Goal: Transaction & Acquisition: Download file/media

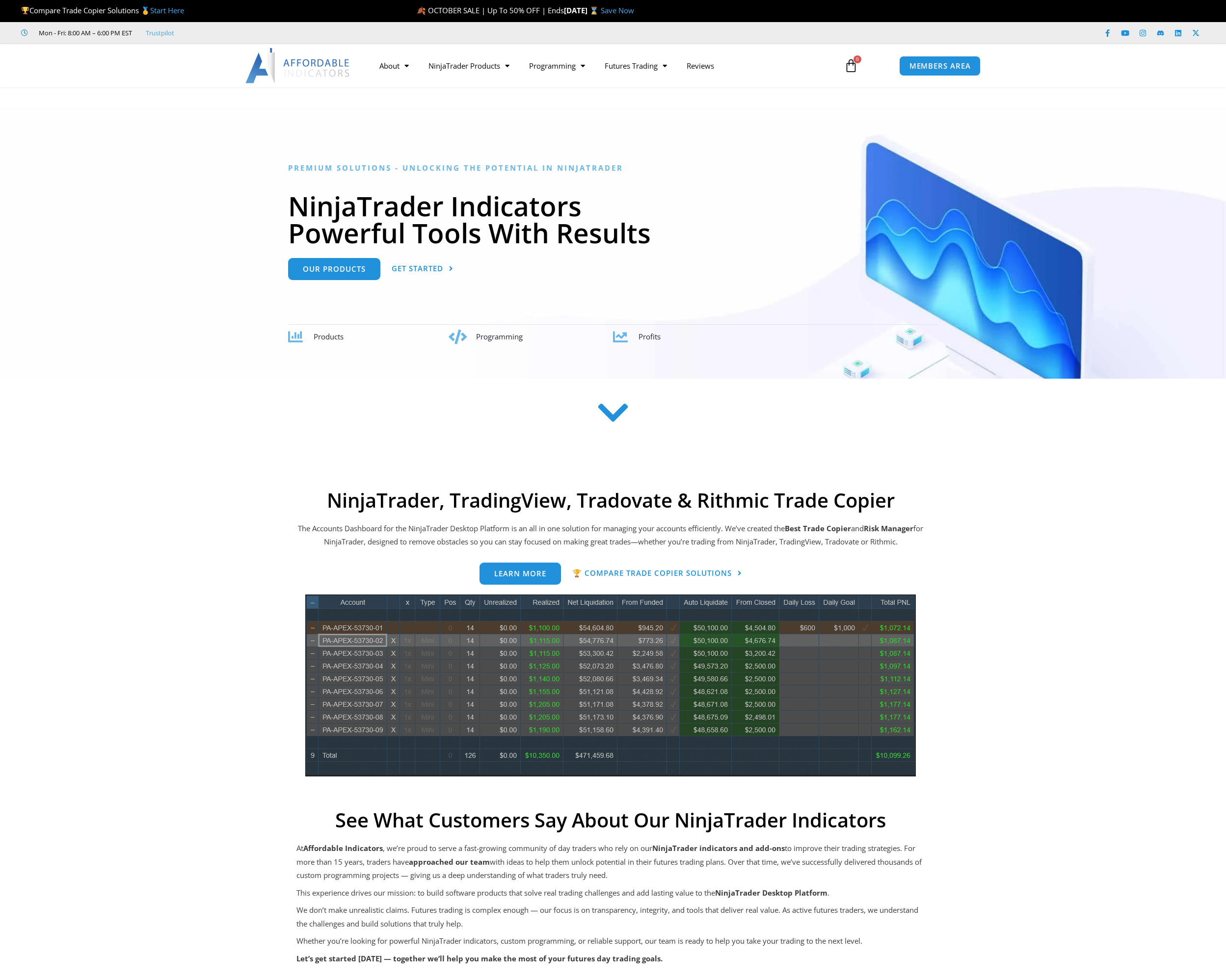
click at [788, 17] on p "🍂 OCTOBER SALE | Up To 50% OFF | Ends Tuesday, October 7 ⌛ Save Now" at bounding box center [774, 11] width 715 height 14
click at [938, 71] on span "MEMBERS AREA" at bounding box center [939, 66] width 67 height 9
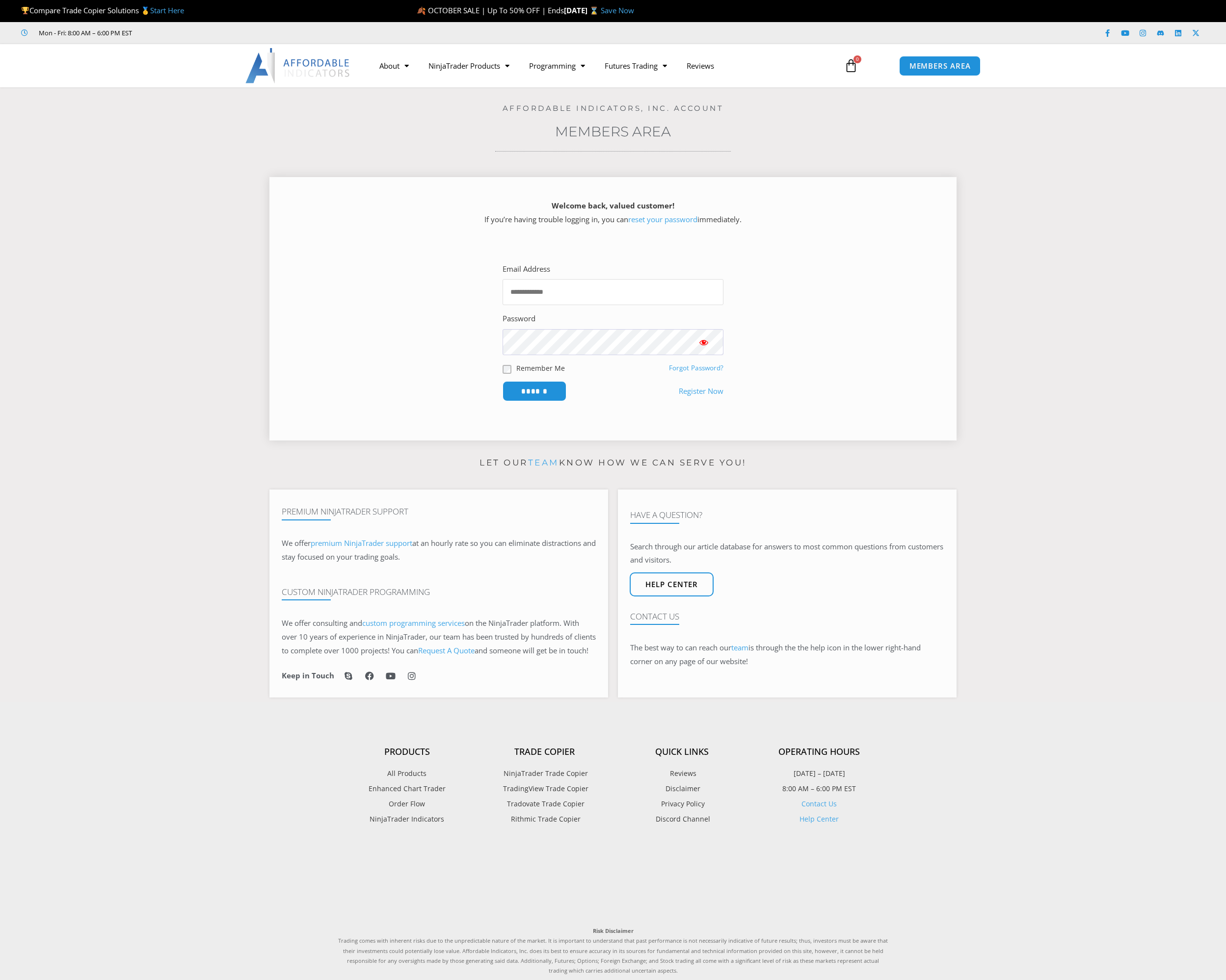
click at [542, 291] on input "Email Address" at bounding box center [613, 291] width 221 height 26
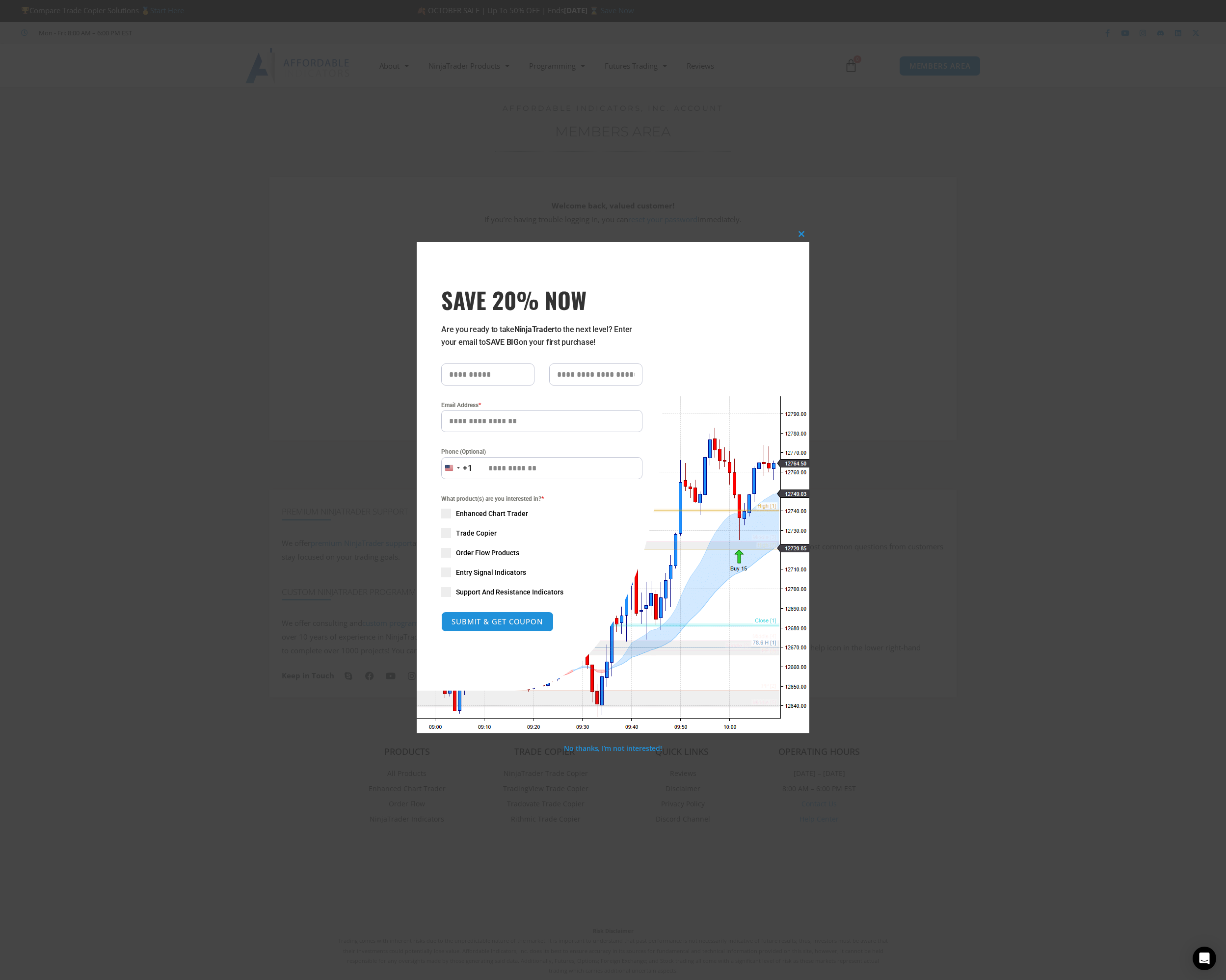
type input "**********"
click at [801, 232] on span "SAVE 20% NOW popup" at bounding box center [801, 234] width 16 height 6
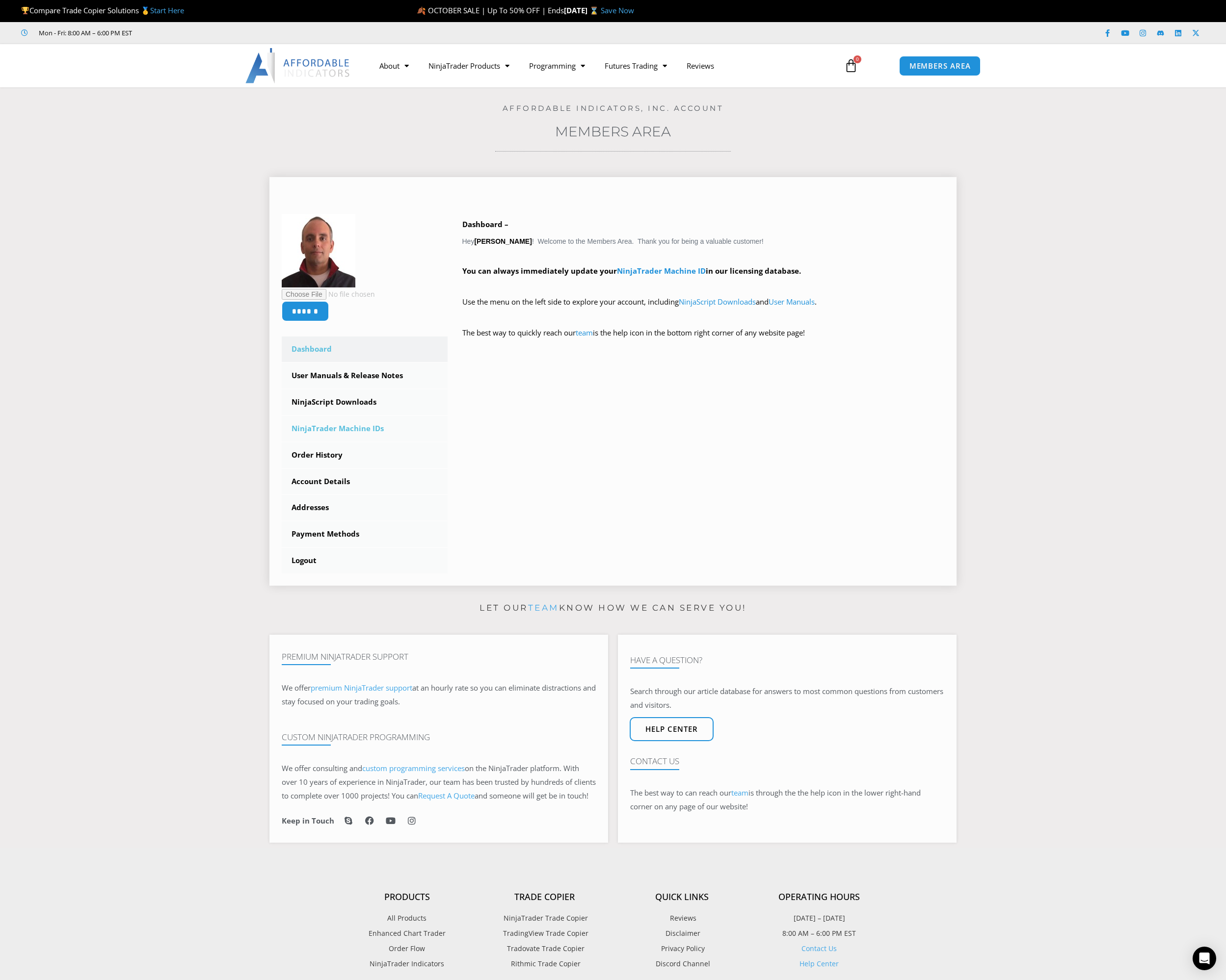
click at [358, 428] on link "NinjaTrader Machine IDs" at bounding box center [365, 429] width 166 height 26
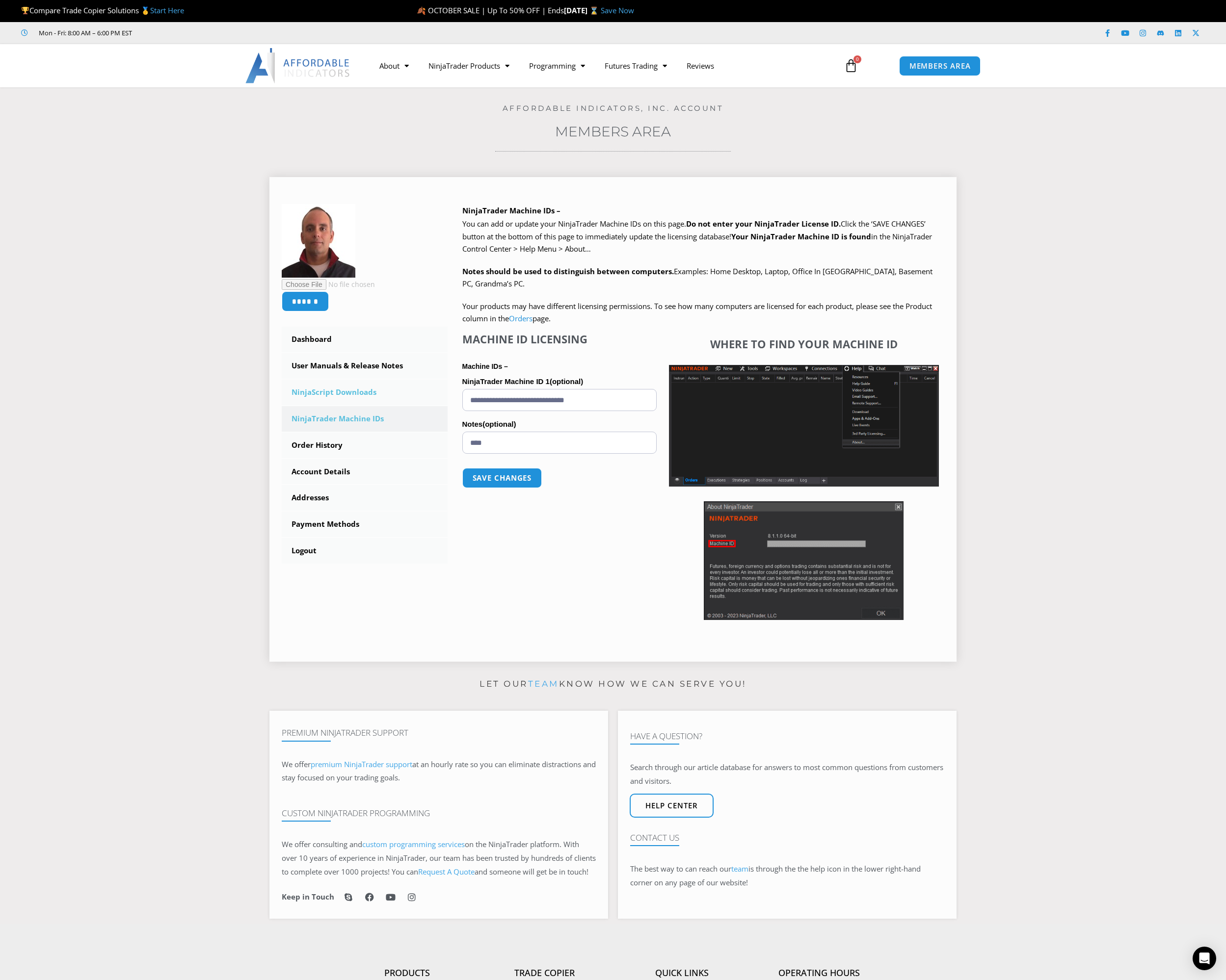
click at [338, 389] on link "NinjaScript Downloads" at bounding box center [365, 392] width 166 height 26
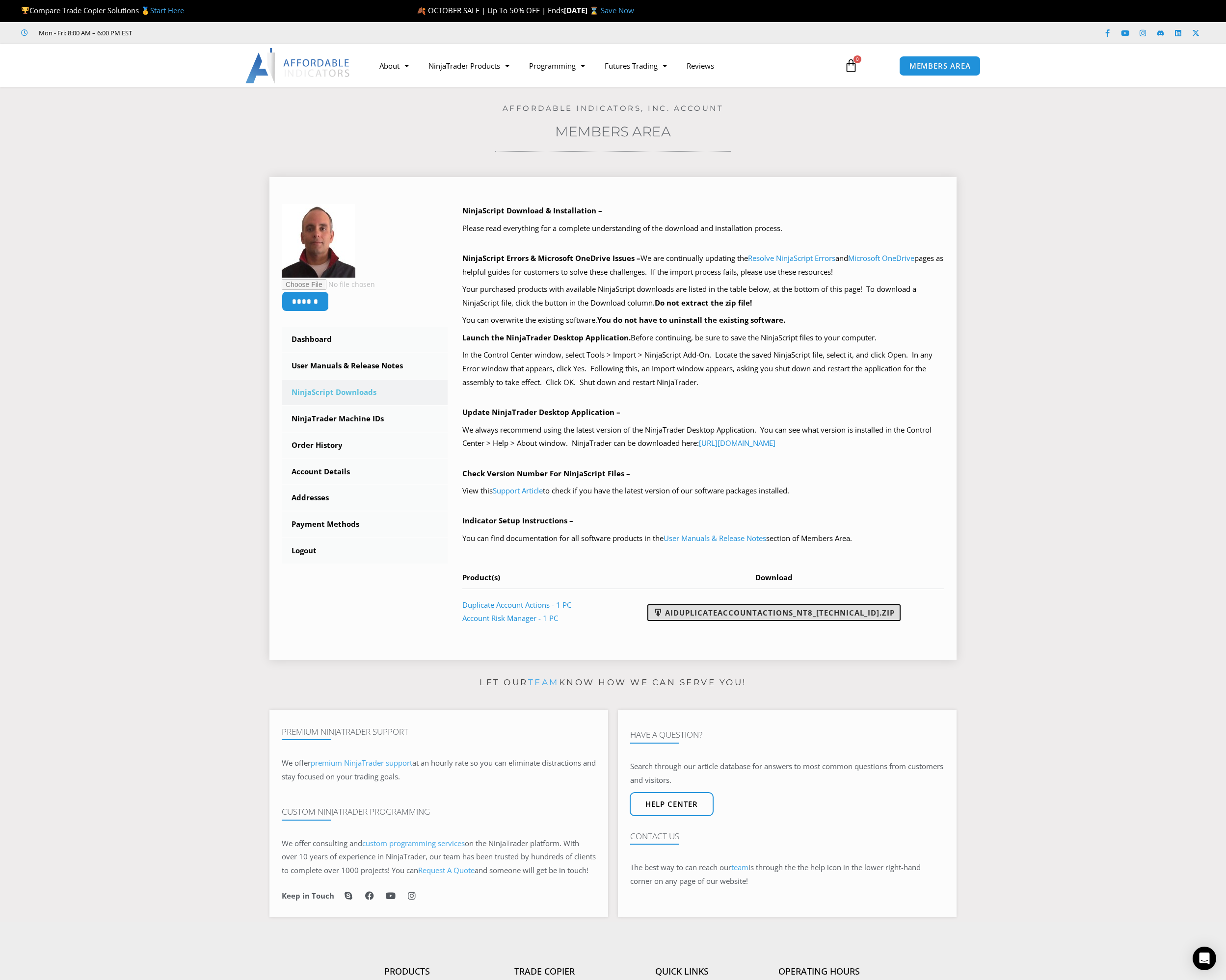
click at [809, 618] on link "AIDuplicateAccountActions_NT8_[TECHNICAL_ID].zip" at bounding box center [773, 613] width 253 height 16
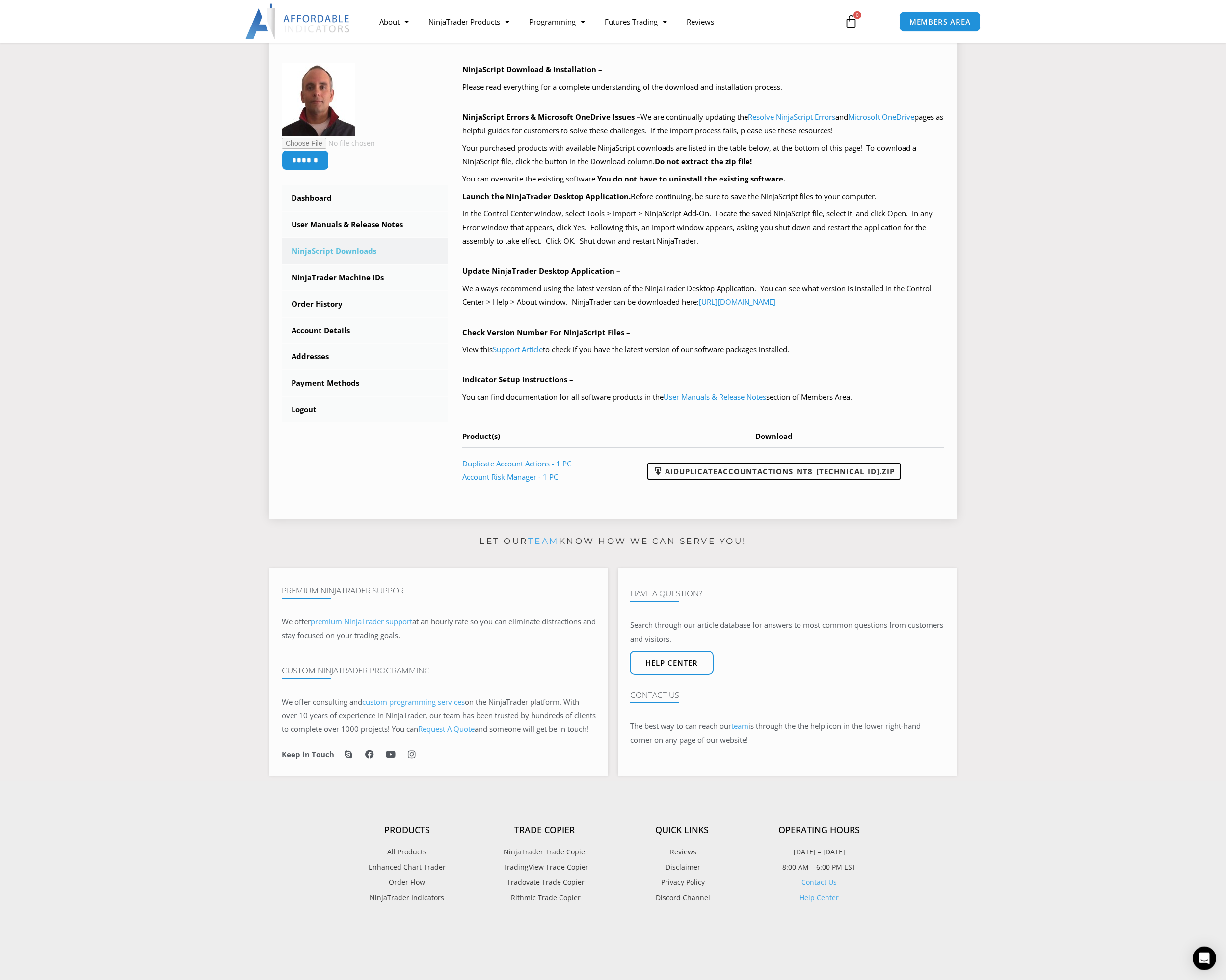
scroll to position [100, 0]
